Goal: Check status

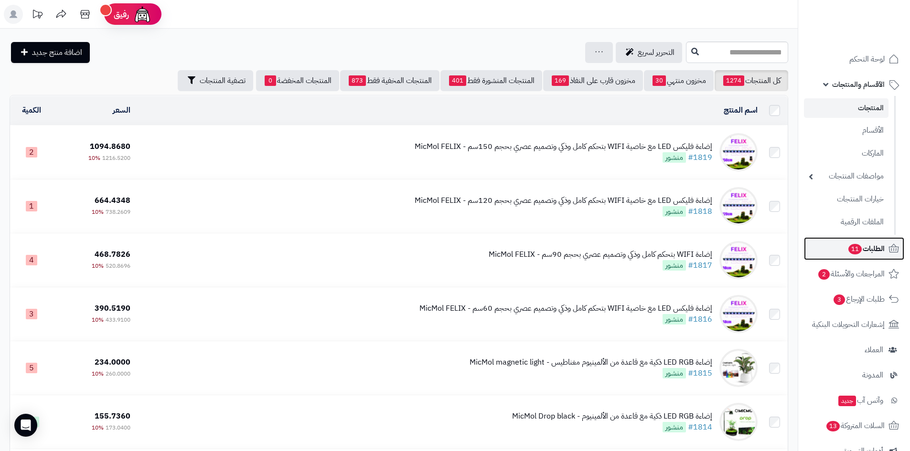
click at [821, 248] on link "الطلبات 11" at bounding box center [854, 248] width 100 height 23
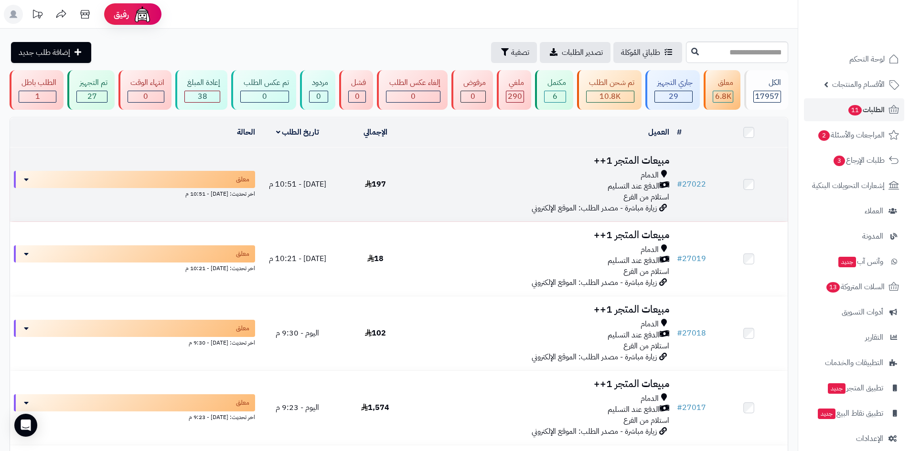
click at [498, 176] on div "الدمام" at bounding box center [543, 175] width 251 height 11
